Goal: Information Seeking & Learning: Learn about a topic

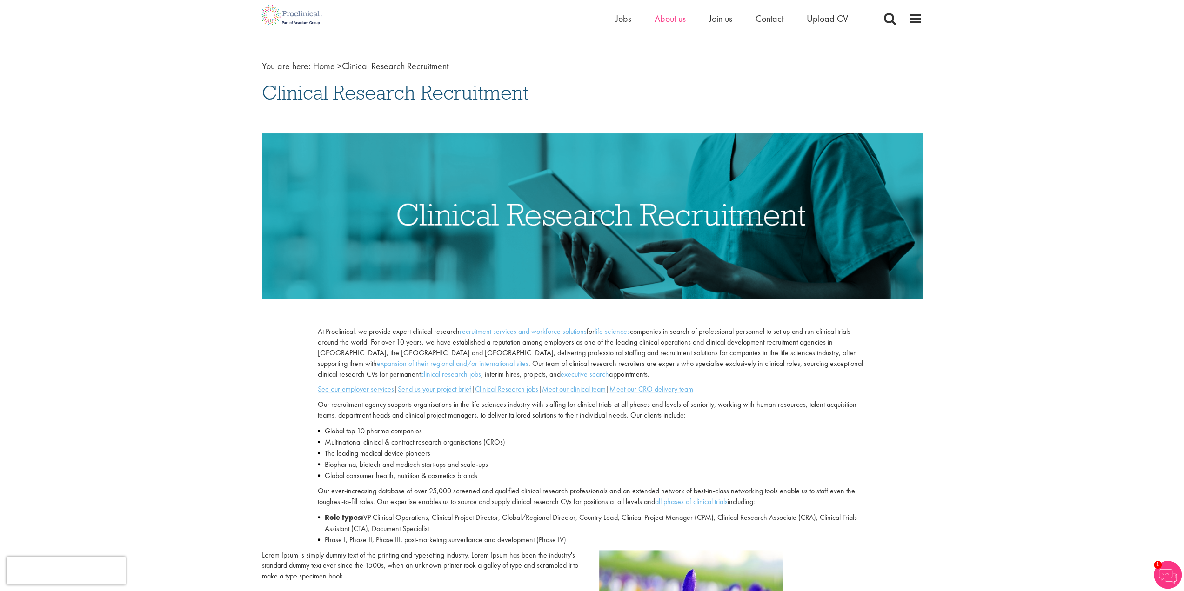
scroll to position [47, 0]
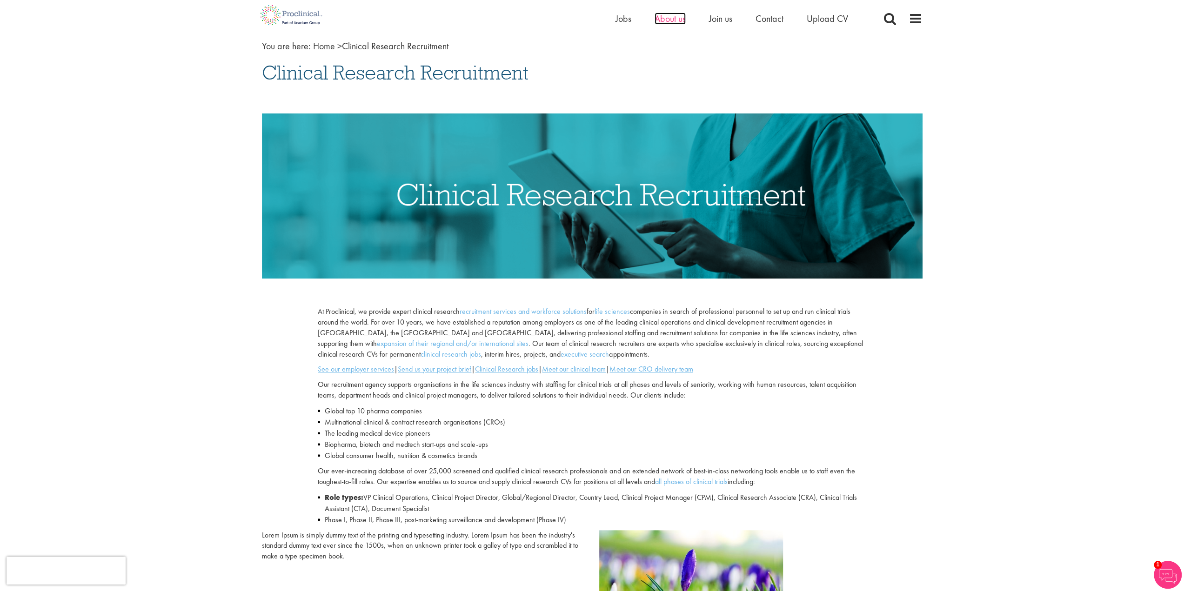
click at [668, 19] on span "About us" at bounding box center [669, 19] width 31 height 12
click at [715, 17] on span "Join us" at bounding box center [720, 19] width 23 height 12
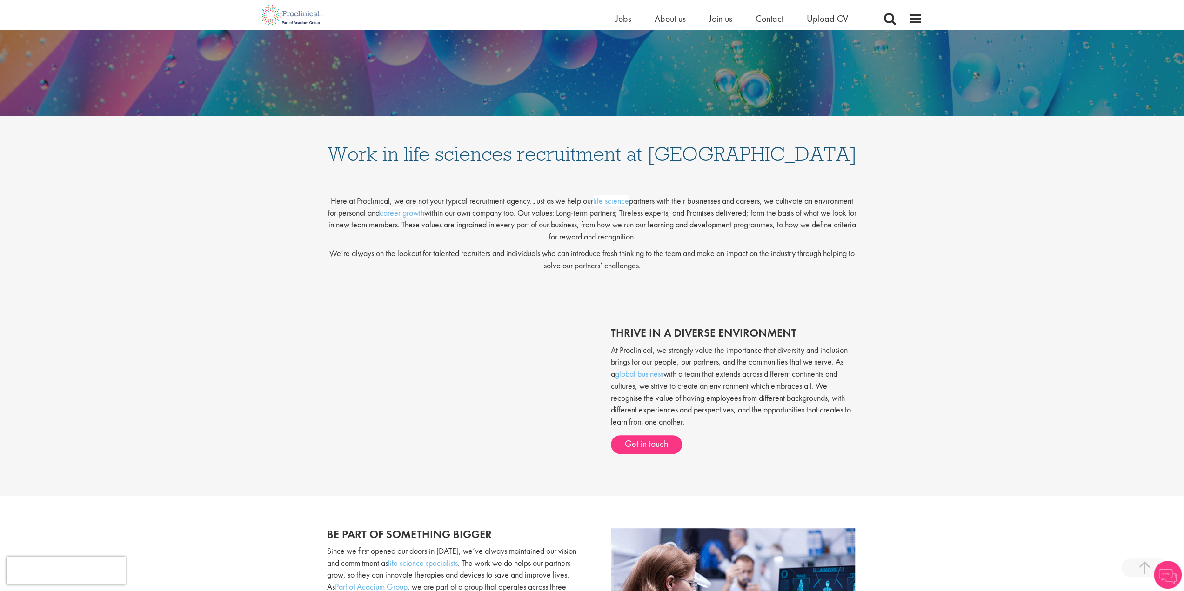
scroll to position [233, 0]
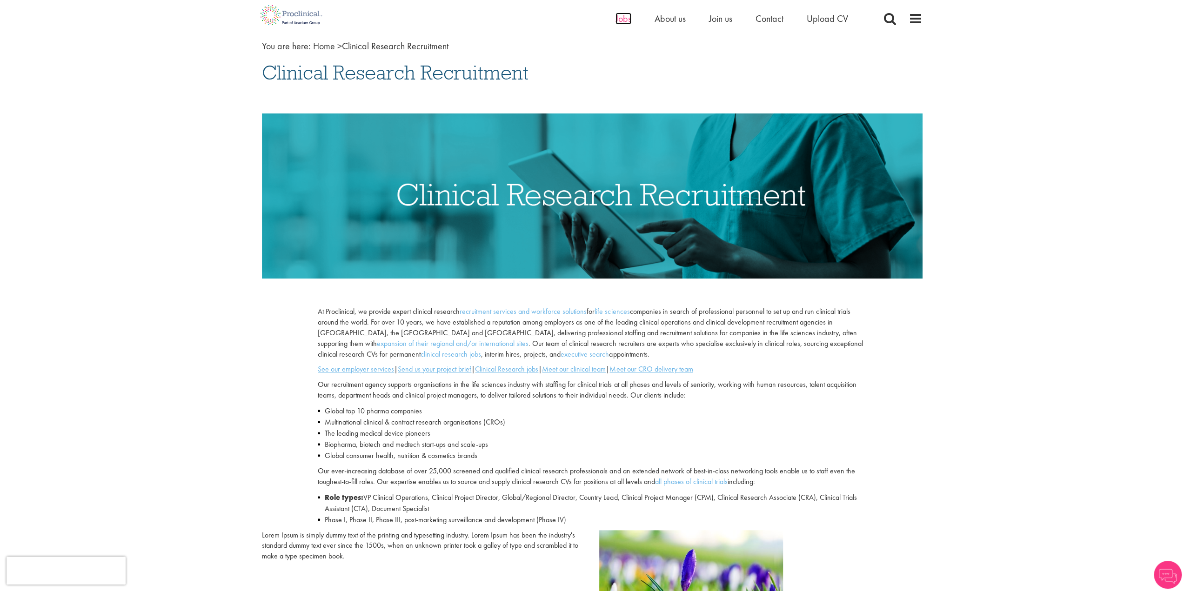
click at [623, 18] on span "Jobs" at bounding box center [623, 19] width 16 height 12
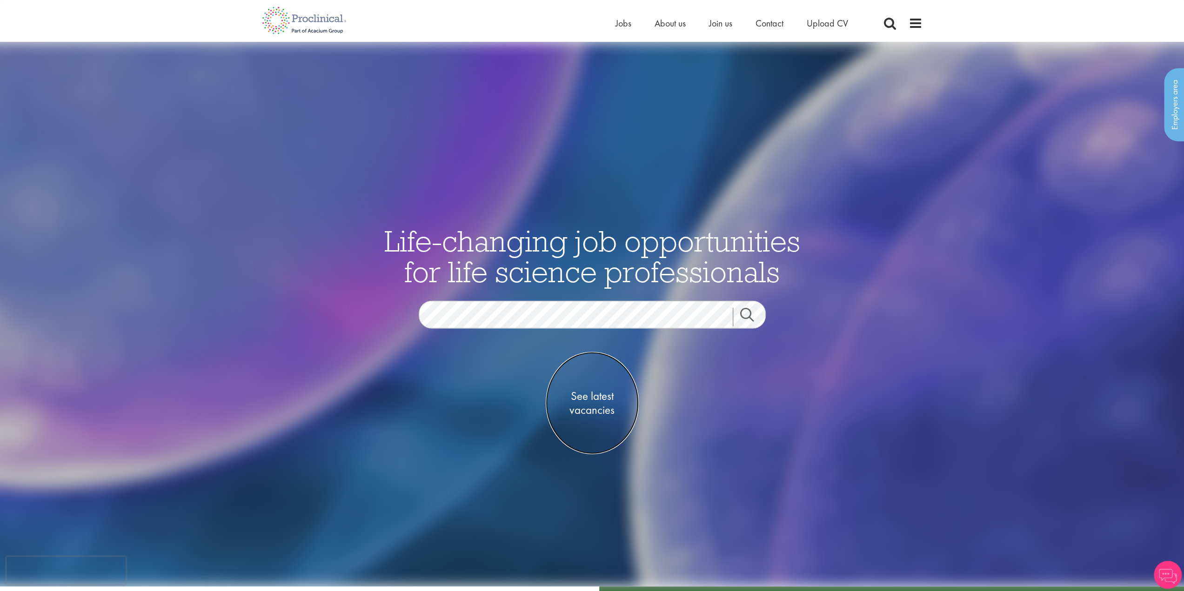
click at [577, 394] on span "See latest vacancies" at bounding box center [592, 403] width 93 height 28
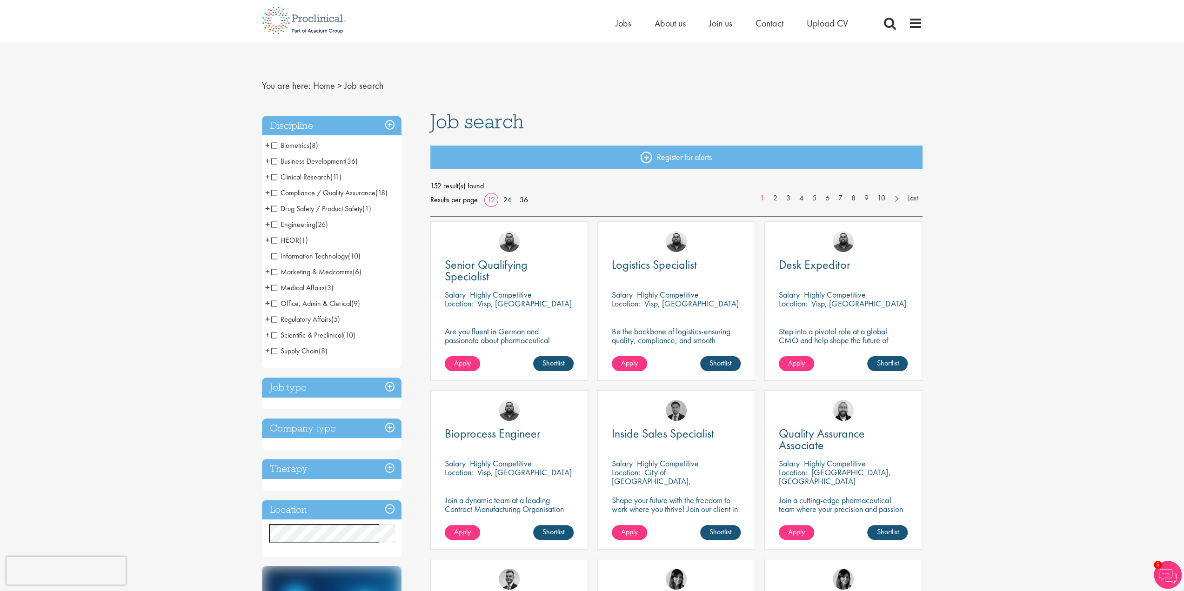
click at [274, 175] on span "Clinical Research" at bounding box center [300, 177] width 59 height 10
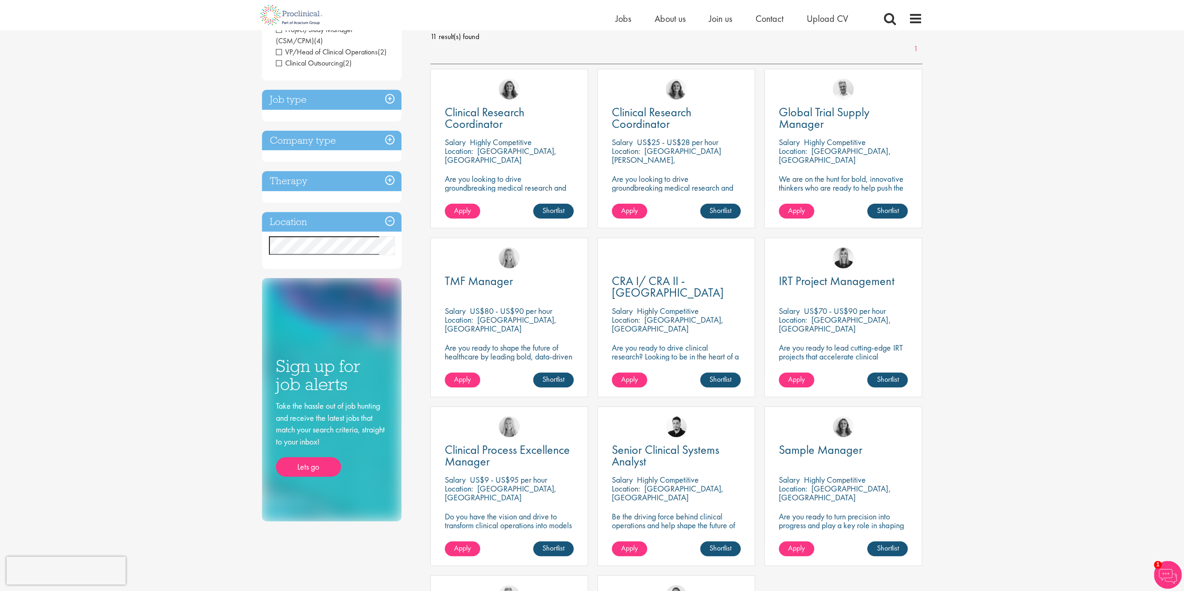
scroll to position [140, 0]
